Goal: Find specific page/section: Find specific page/section

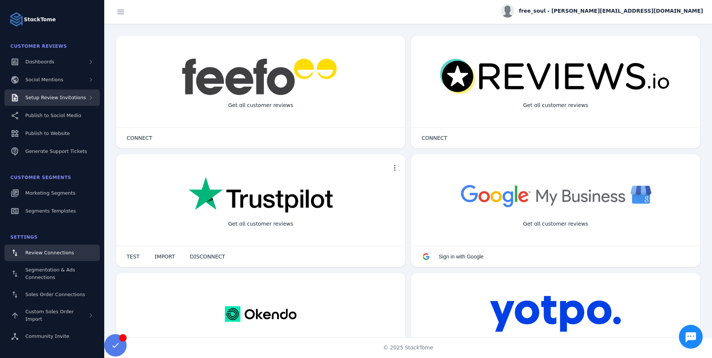
click at [53, 104] on div "Setup Review Invitations" at bounding box center [51, 97] width 95 height 16
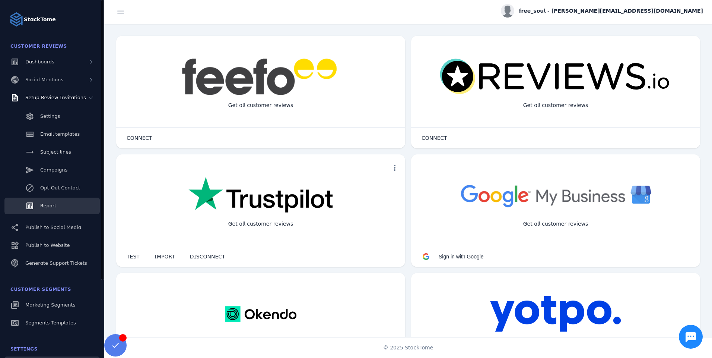
click at [49, 204] on span "Report" at bounding box center [48, 206] width 16 height 6
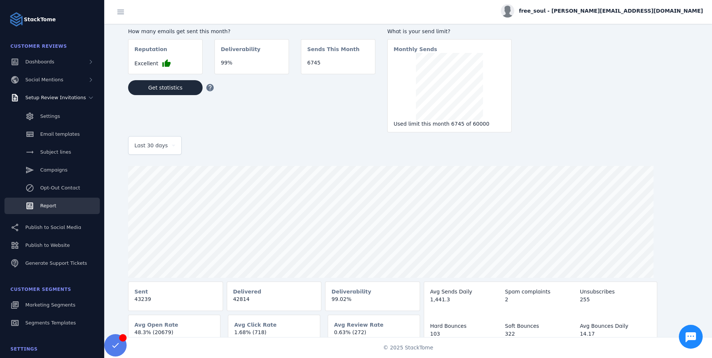
scroll to position [7, 0]
